Goal: Navigation & Orientation: Find specific page/section

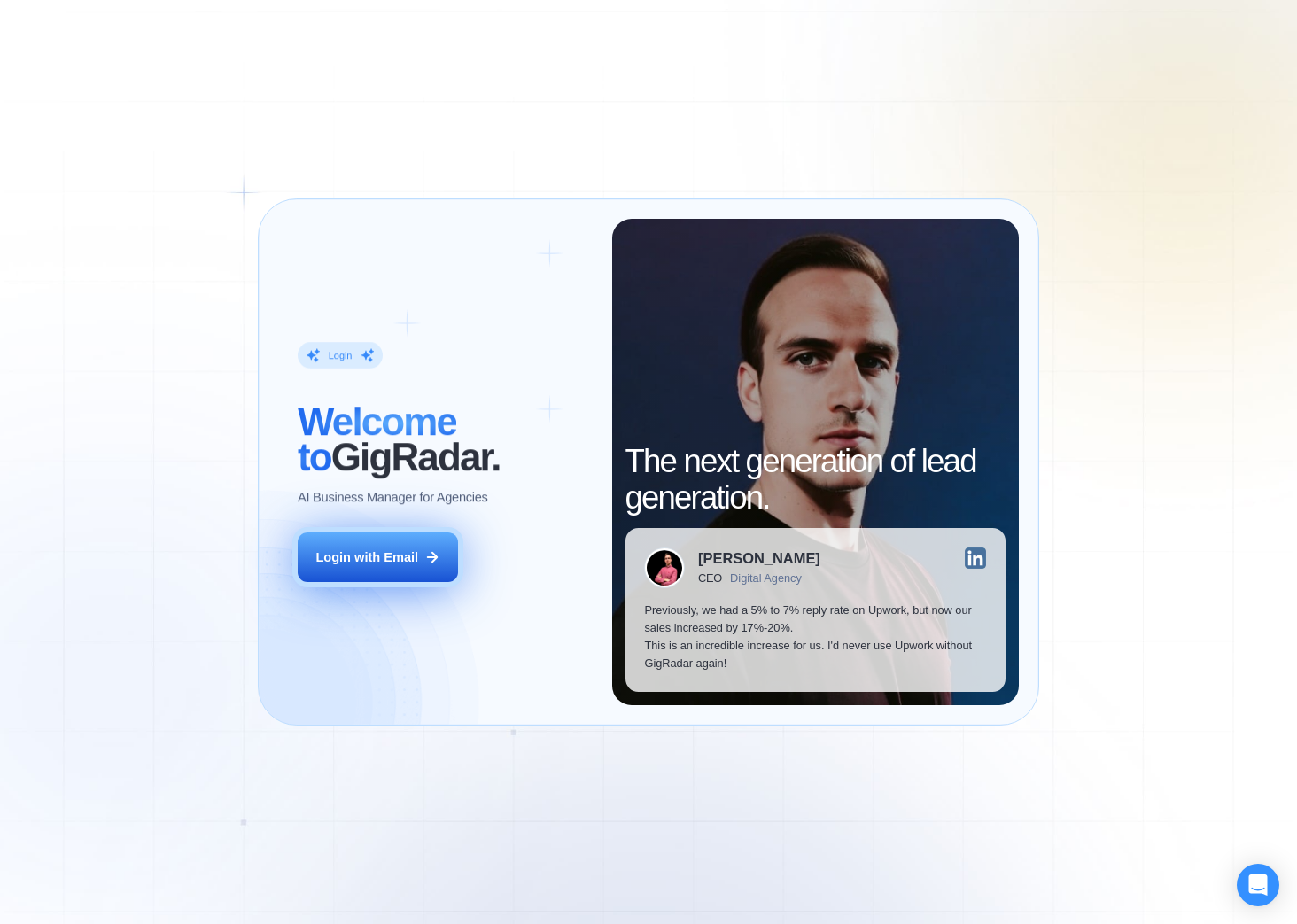
click at [438, 558] on icon at bounding box center [433, 558] width 16 height 16
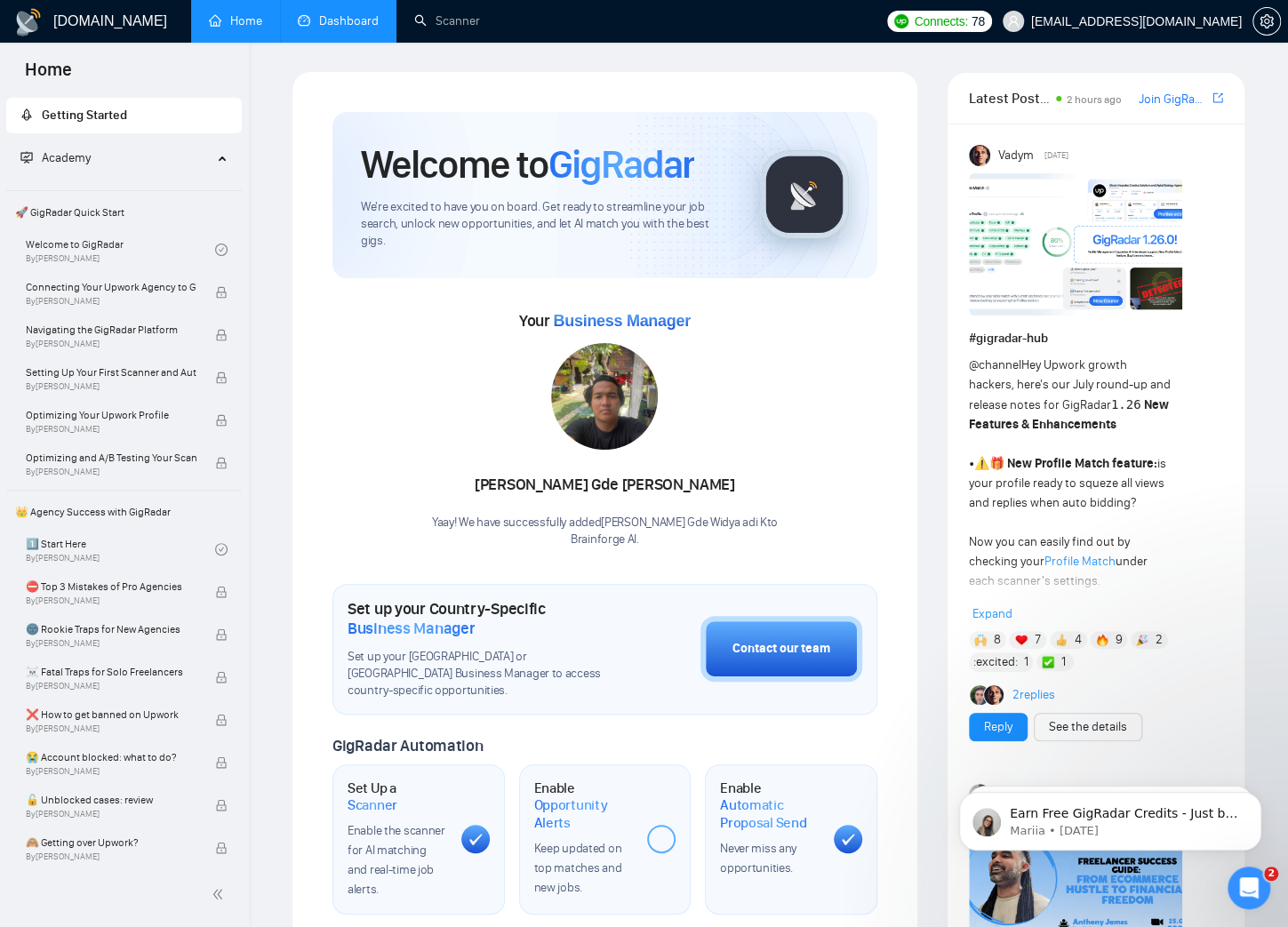
click at [306, 19] on link "Dashboard" at bounding box center [337, 21] width 81 height 15
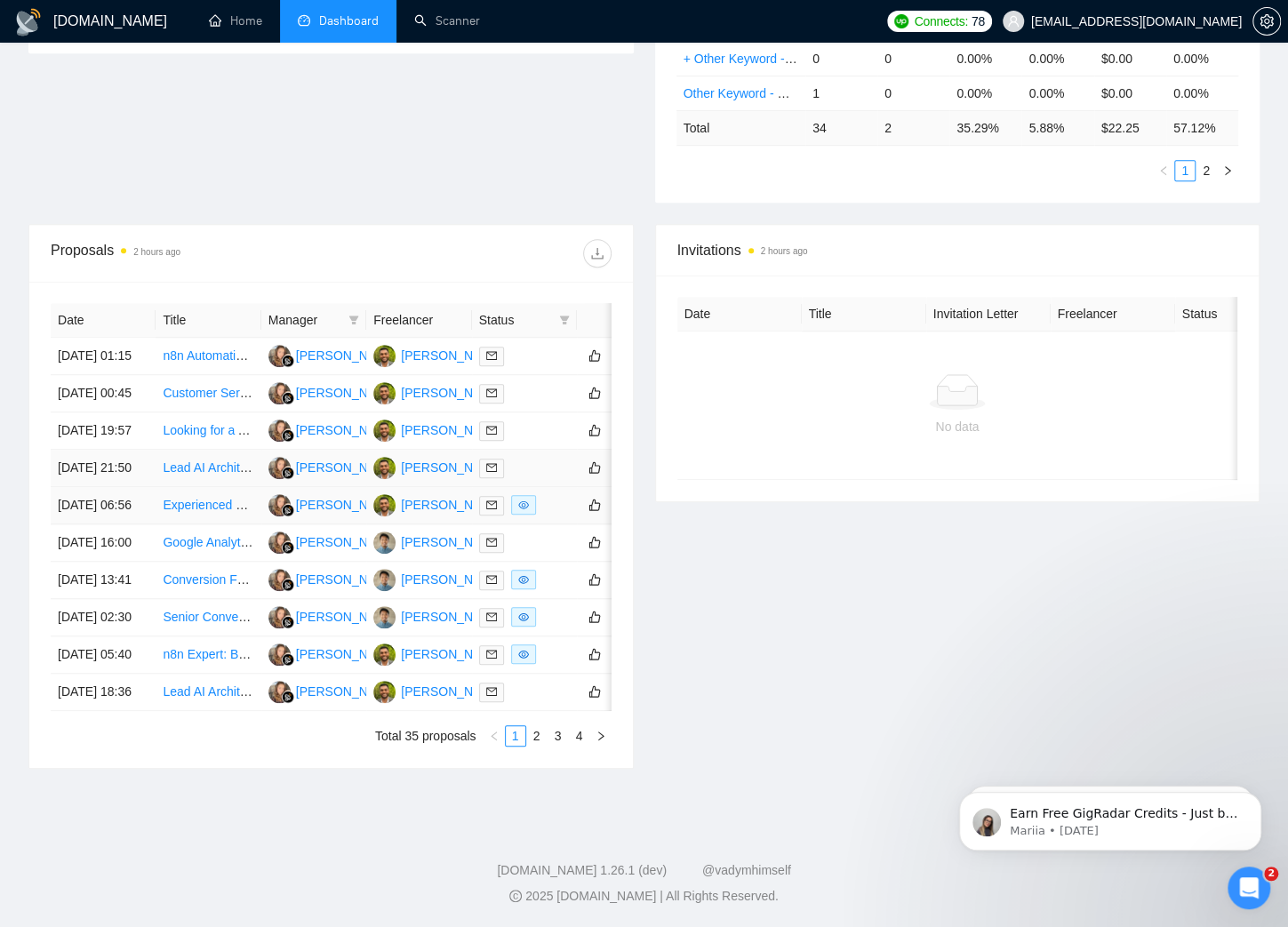
scroll to position [533, 0]
